Goal: Task Accomplishment & Management: Use online tool/utility

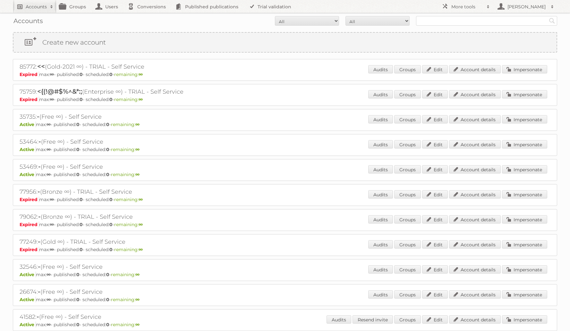
click at [33, 4] on h2 "Accounts" at bounding box center [36, 7] width 21 height 6
click at [46, 24] on input"] "text" at bounding box center [86, 21] width 141 height 10
type input"] "werhaus"
click at [148, 16] on input "Search" at bounding box center [153, 21] width 10 height 10
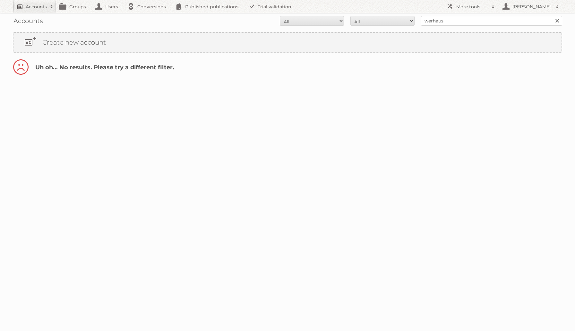
click at [33, 6] on h2 "Accounts" at bounding box center [36, 7] width 21 height 6
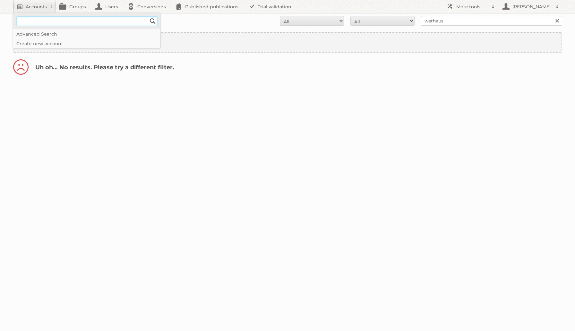
click at [37, 19] on input"] "text" at bounding box center [86, 21] width 141 height 10
type input"] "WERKHAUS"
click at [148, 16] on input "Search" at bounding box center [153, 21] width 10 height 10
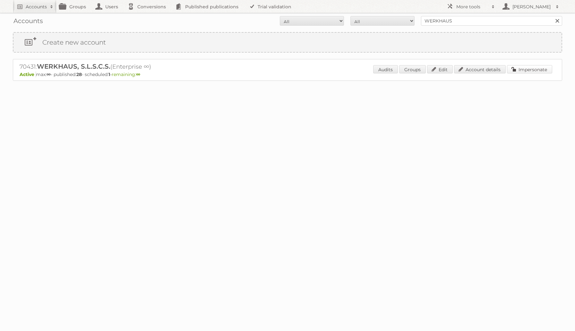
click at [545, 70] on link "Impersonate" at bounding box center [529, 69] width 45 height 8
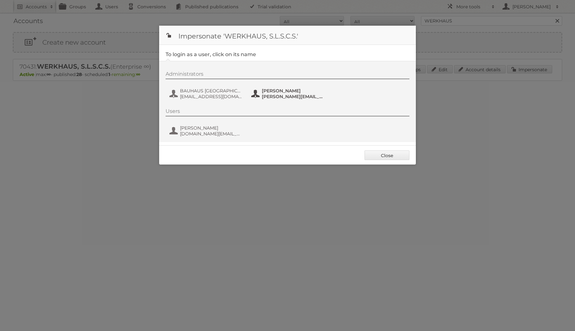
click at [296, 92] on span "[PERSON_NAME]" at bounding box center [293, 91] width 62 height 6
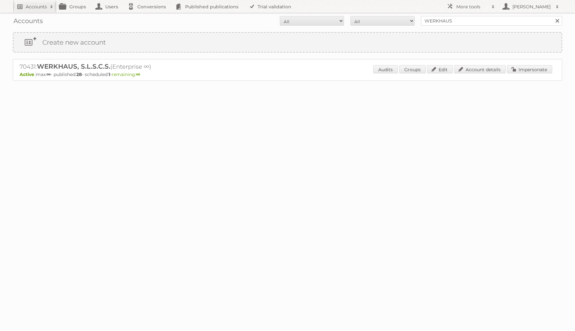
click at [29, 10] on link "Accounts" at bounding box center [35, 6] width 44 height 13
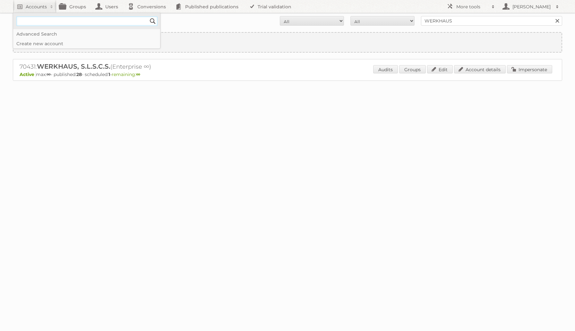
click at [36, 22] on input"] "text" at bounding box center [86, 21] width 141 height 10
type input"] "makro"
click at [148, 16] on input "Search" at bounding box center [153, 21] width 10 height 10
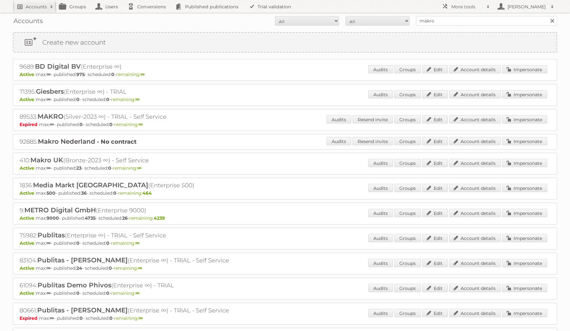
click at [39, 8] on h2 "Accounts" at bounding box center [36, 7] width 21 height 6
click at [42, 19] on input"] "text" at bounding box center [86, 21] width 141 height 10
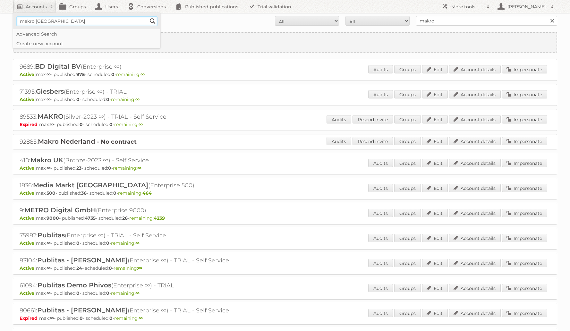
type input"] "makro spain"
click at [148, 16] on input "Search" at bounding box center [153, 21] width 10 height 10
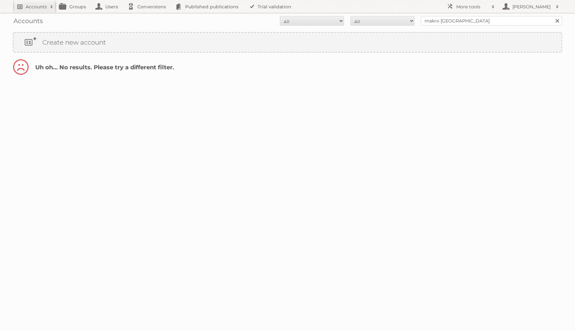
click at [42, 5] on h2 "Accounts" at bounding box center [36, 7] width 21 height 6
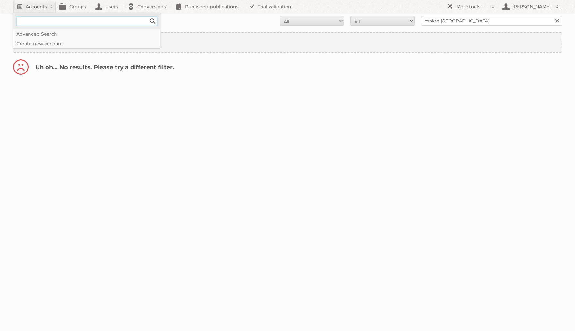
click at [45, 24] on input"] "text" at bounding box center [86, 21] width 141 height 10
type input"] "makro"
click at [148, 16] on input "Search" at bounding box center [153, 21] width 10 height 10
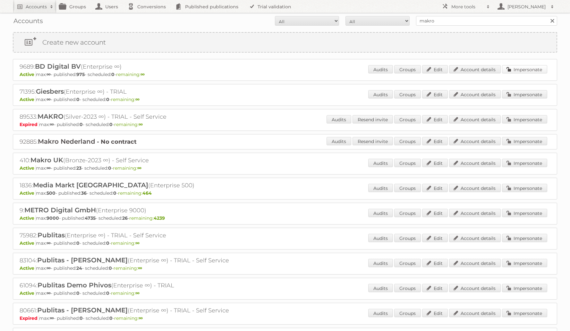
click at [529, 71] on link "Impersonate" at bounding box center [524, 69] width 45 height 8
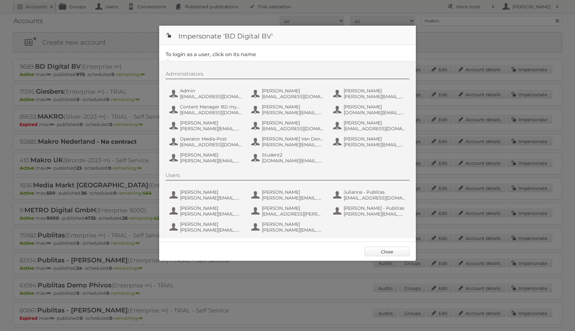
click at [394, 251] on link "Close" at bounding box center [387, 252] width 45 height 10
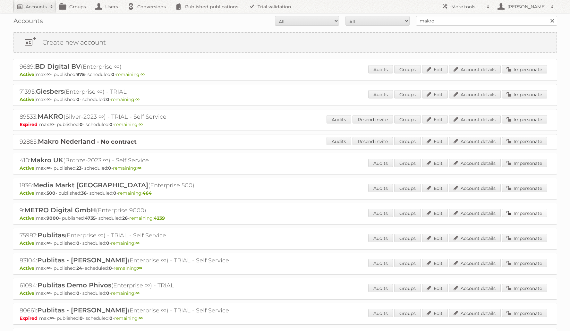
click at [510, 211] on link "Impersonate" at bounding box center [524, 213] width 45 height 8
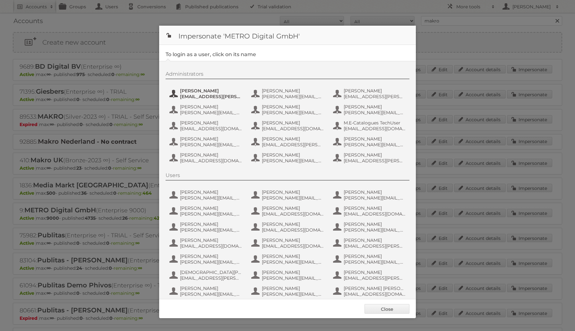
click at [217, 90] on span "[PERSON_NAME]" at bounding box center [211, 91] width 62 height 6
